Goal: Information Seeking & Learning: Learn about a topic

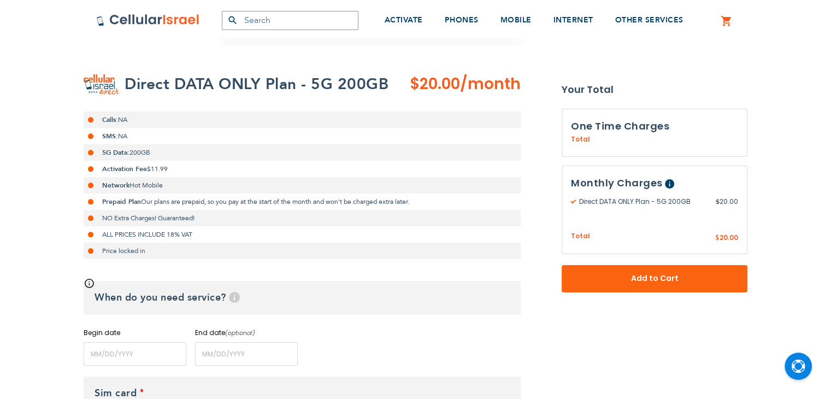
scroll to position [174, 0]
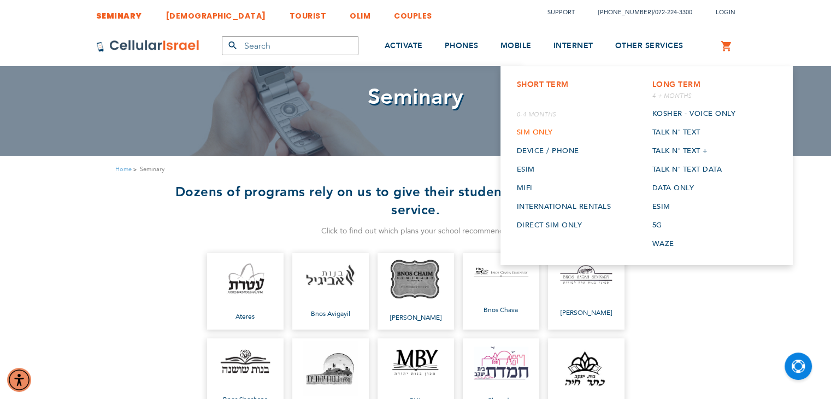
click at [535, 126] on link "SIM Only" at bounding box center [564, 132] width 94 height 19
click at [559, 154] on link "Device / Phone" at bounding box center [564, 150] width 94 height 19
click at [527, 168] on link "ESIM" at bounding box center [564, 169] width 94 height 19
click at [526, 184] on link "Mifi" at bounding box center [564, 188] width 94 height 19
click at [535, 200] on link "International rentals" at bounding box center [564, 206] width 94 height 19
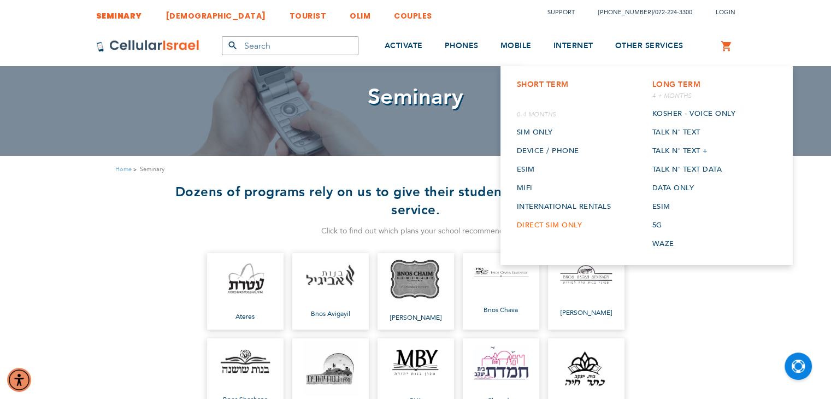
click at [543, 222] on link "Direct SIM Only" at bounding box center [564, 225] width 94 height 19
click at [532, 227] on link "Direct SIM Only" at bounding box center [564, 225] width 94 height 19
